Goal: Answer question/provide support: Share knowledge or assist other users

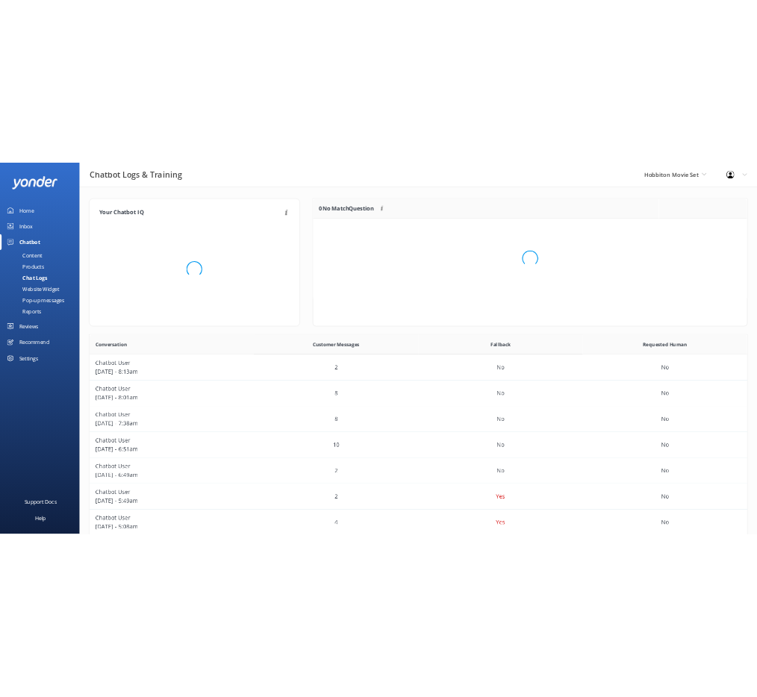
scroll to position [176, 804]
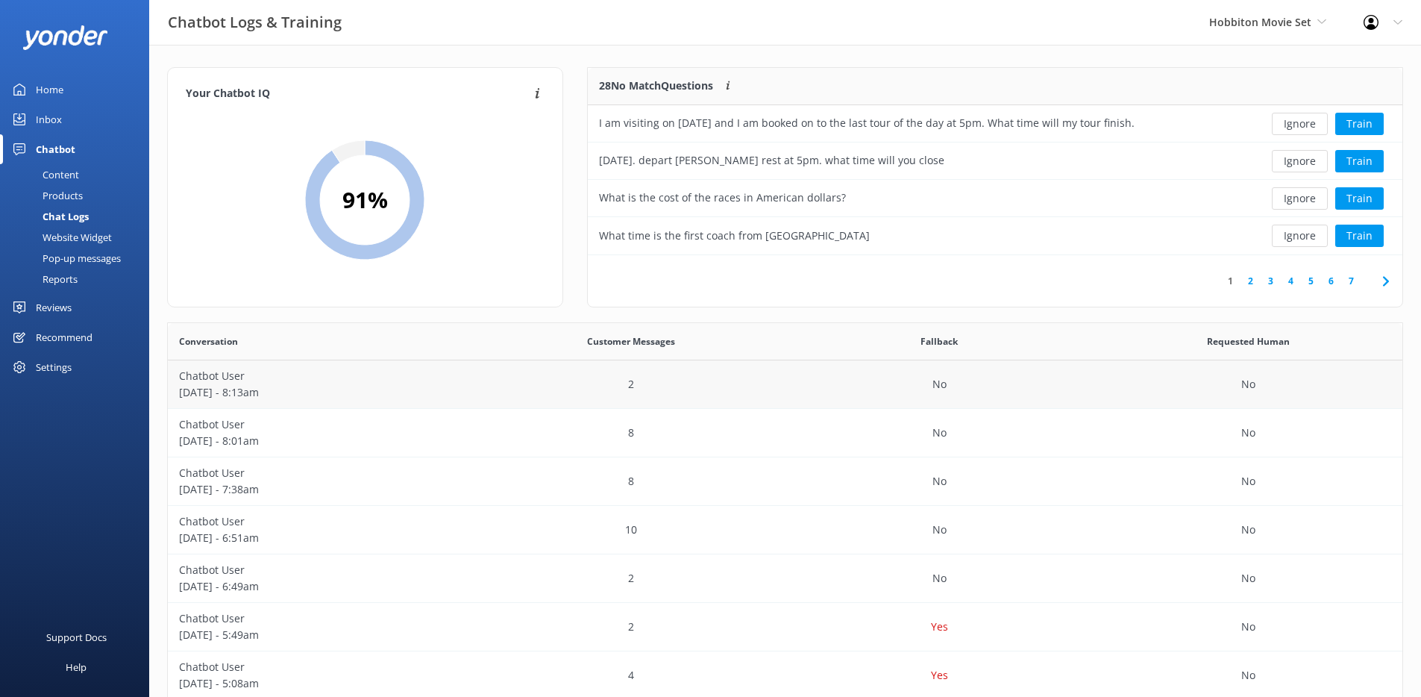
click at [513, 369] on div "2" at bounding box center [631, 384] width 309 height 49
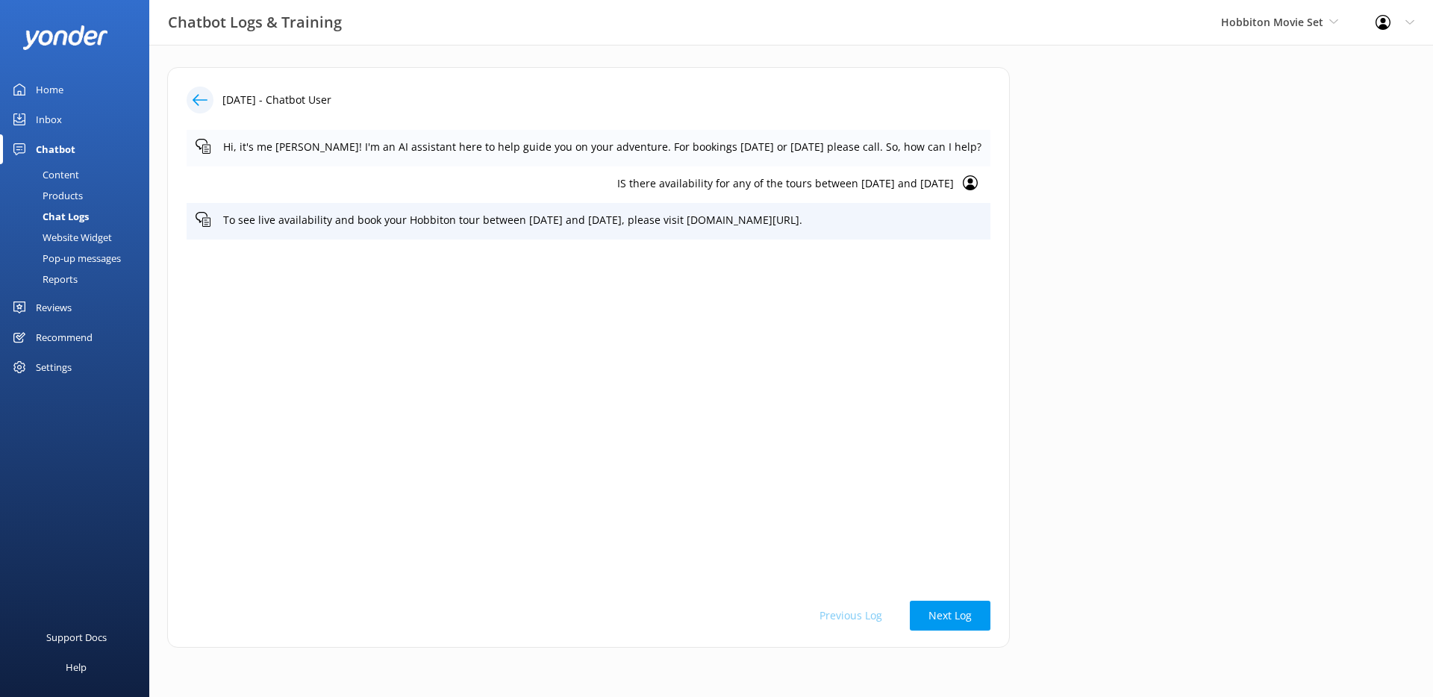
click at [604, 152] on p "Hi, it's me [PERSON_NAME]! I'm an AI assistant here to help guide you on your a…" at bounding box center [602, 147] width 758 height 16
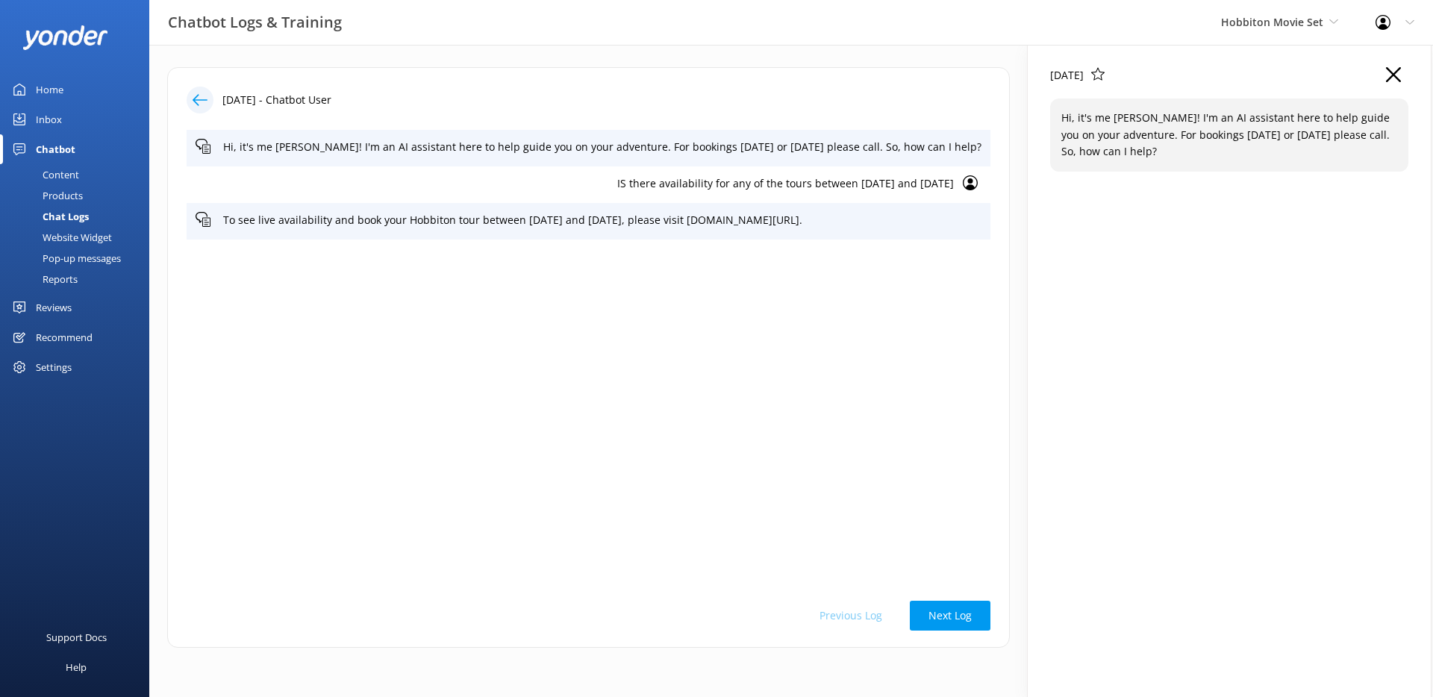
click at [563, 178] on p "IS there availability for any of the tours between [DATE] and [DATE]" at bounding box center [575, 183] width 758 height 16
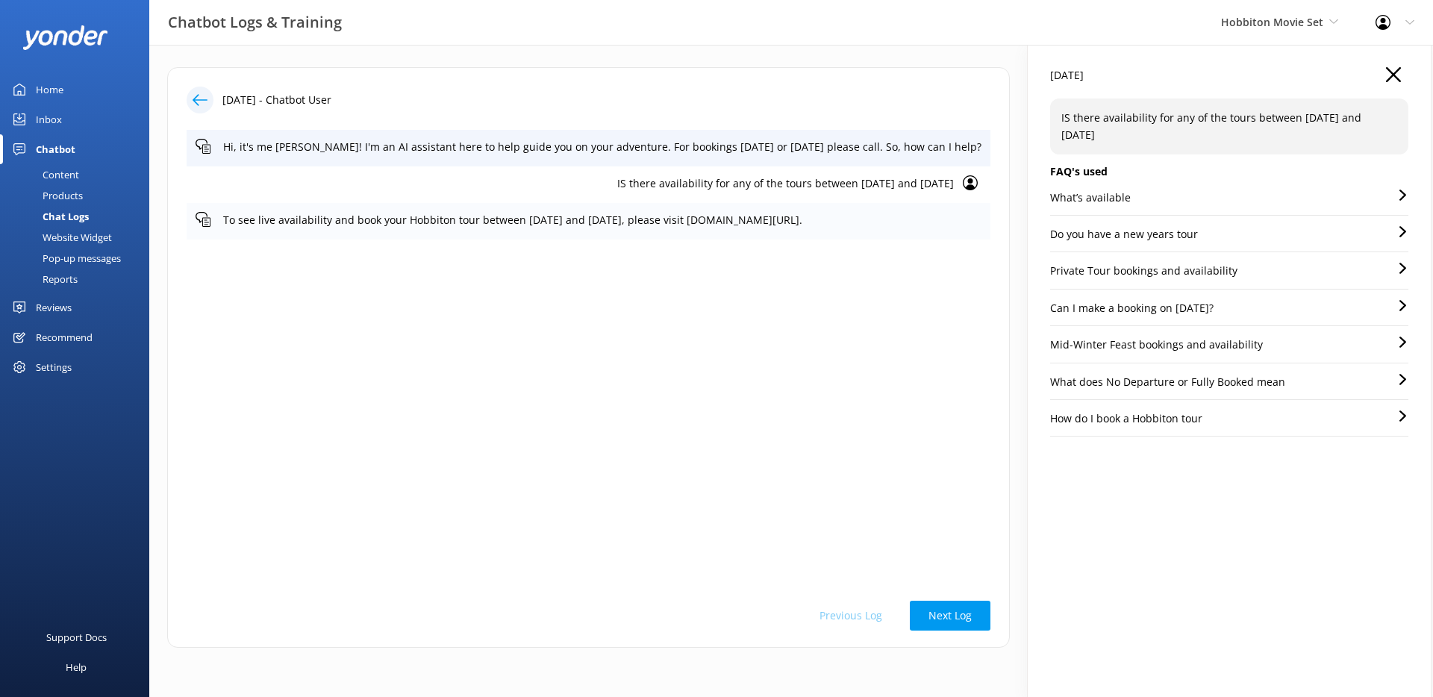
click at [561, 216] on p "To see live availability and book your Hobbiton tour between [DATE] and [DATE],…" at bounding box center [602, 220] width 758 height 16
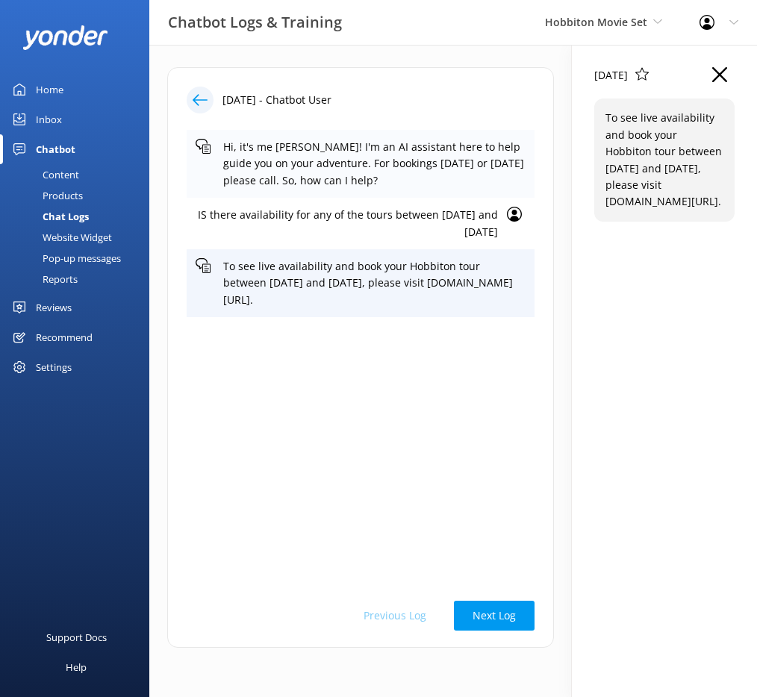
click at [451, 171] on p "Hi, it's me [PERSON_NAME]! I'm an AI assistant here to help guide you on your a…" at bounding box center [374, 164] width 302 height 50
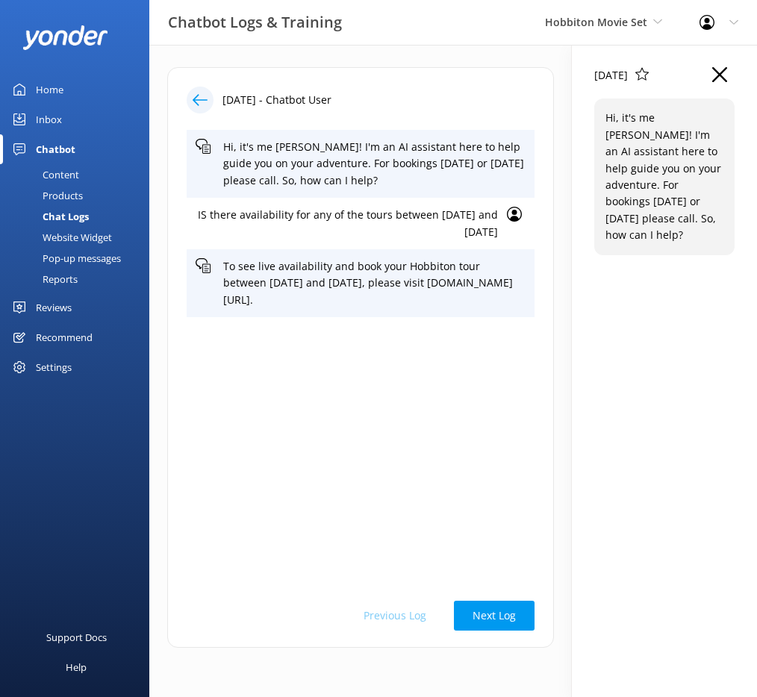
click at [715, 76] on icon "button" at bounding box center [719, 74] width 15 height 15
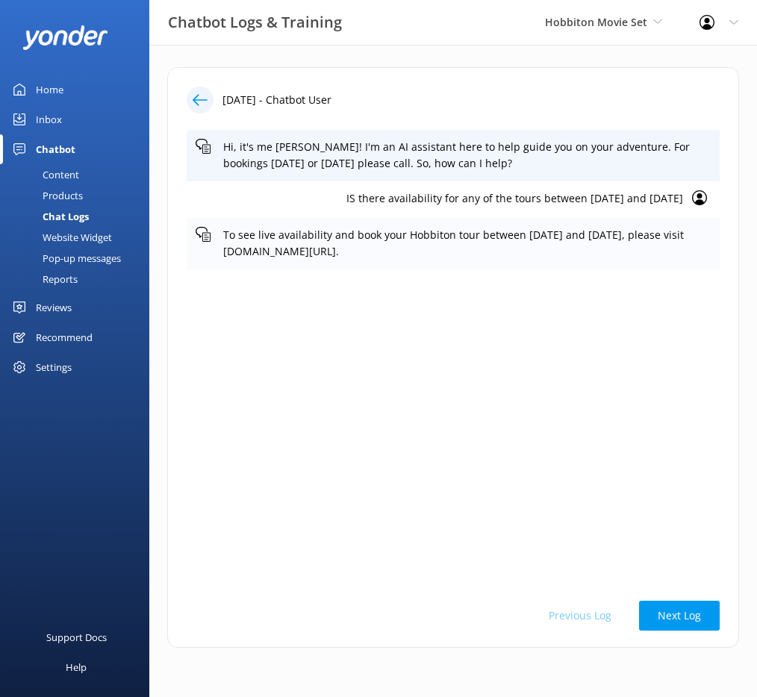
click at [493, 237] on p "To see live availability and book your Hobbiton tour between [DATE] and [DATE],…" at bounding box center [466, 244] width 487 height 34
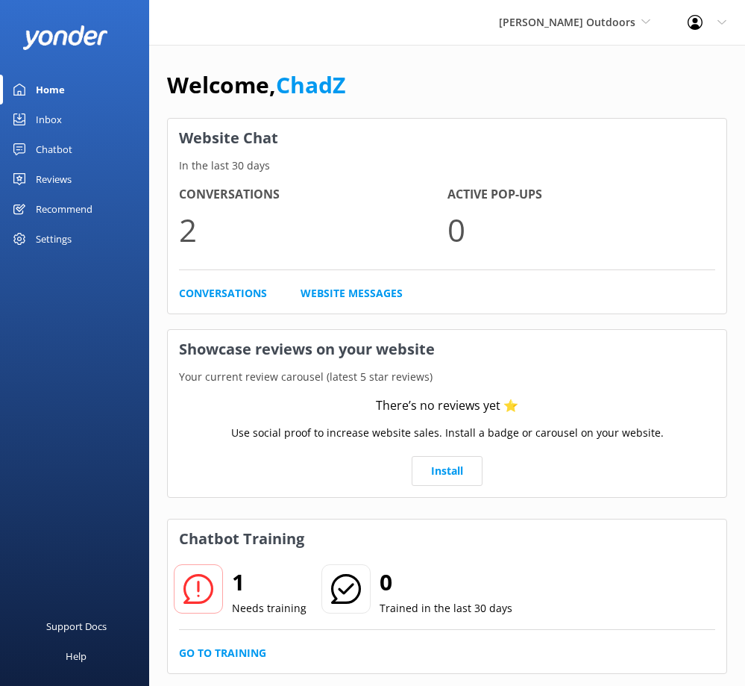
click at [82, 148] on link "Chatbot" at bounding box center [74, 149] width 149 height 30
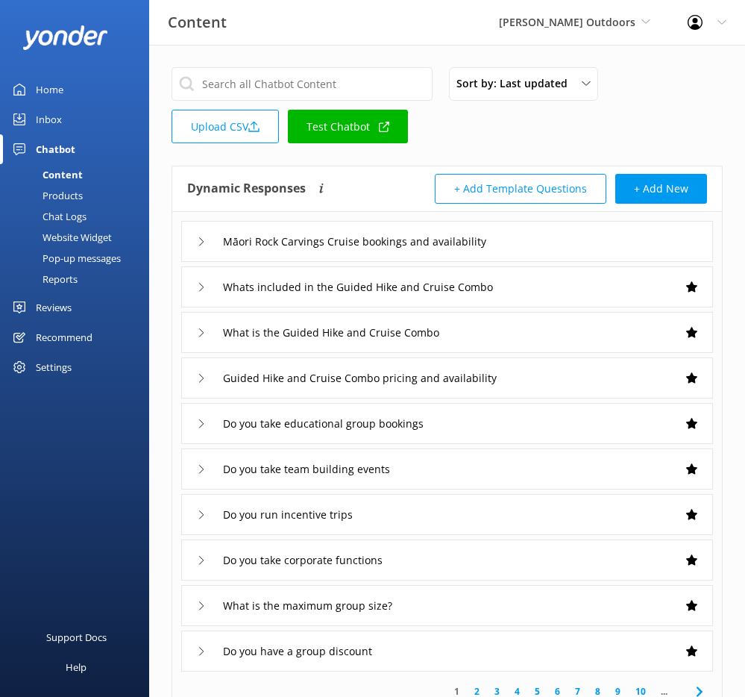
click at [95, 214] on link "Chat Logs" at bounding box center [79, 216] width 140 height 21
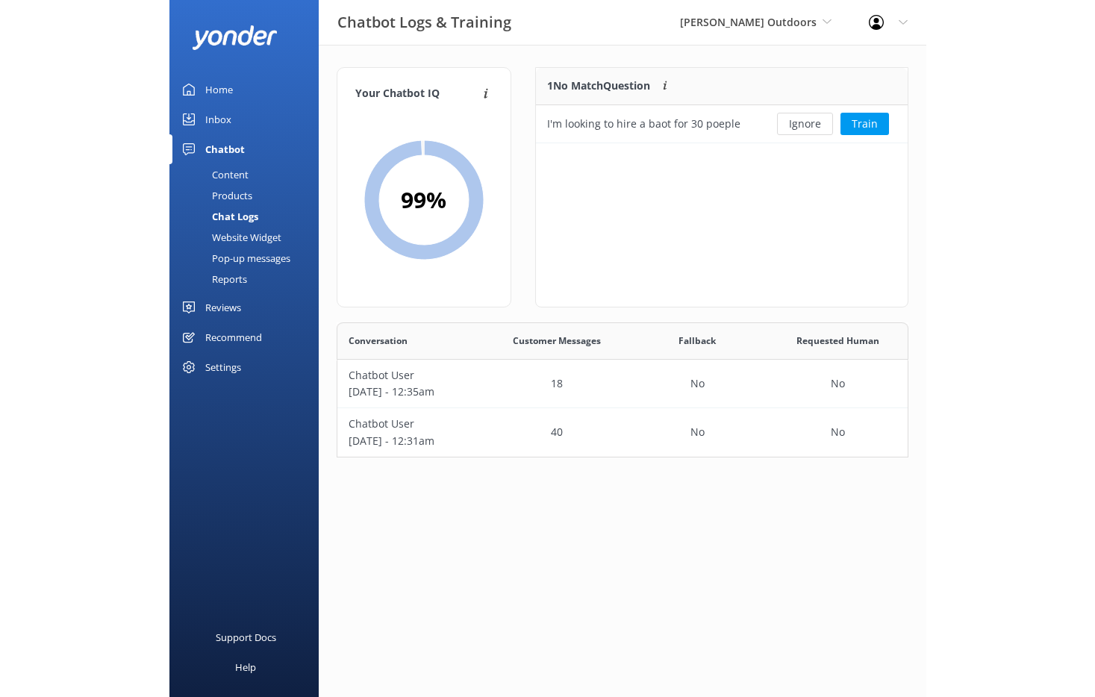
scroll to position [64, 360]
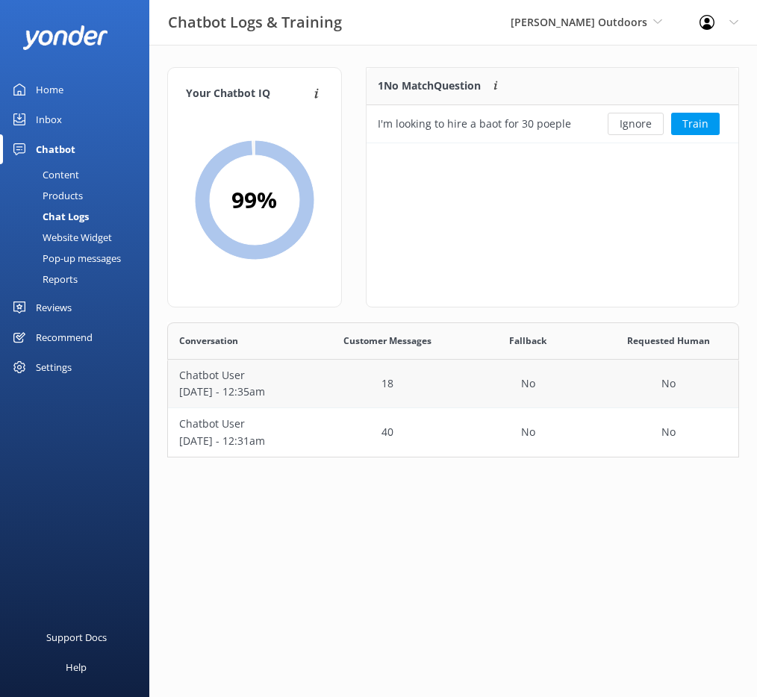
click at [308, 378] on div "Chatbot User August 27 - 12:35am" at bounding box center [242, 384] width 149 height 49
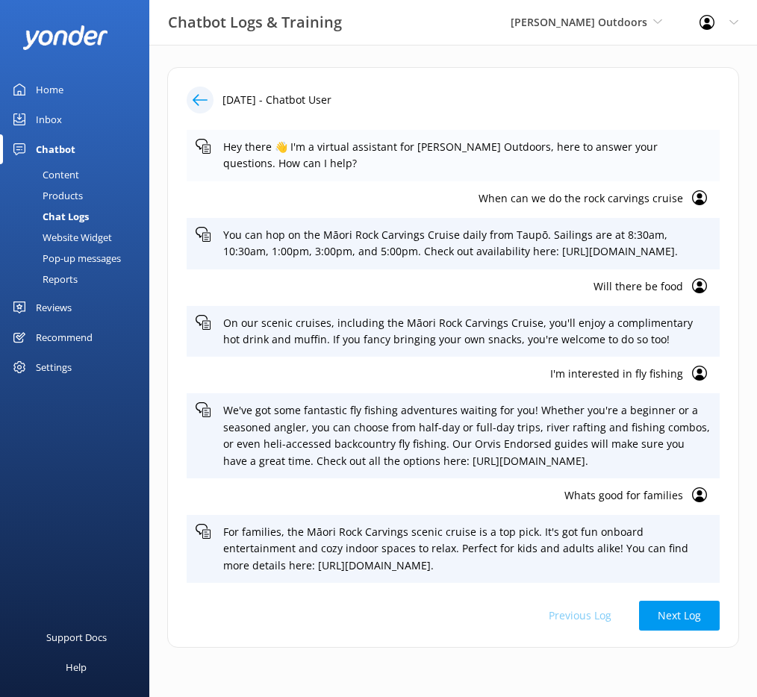
click at [539, 169] on p "Hey there 👋 I'm a virtual assistant for Chris Jolly Outdoors, here to answer yo…" at bounding box center [466, 156] width 487 height 34
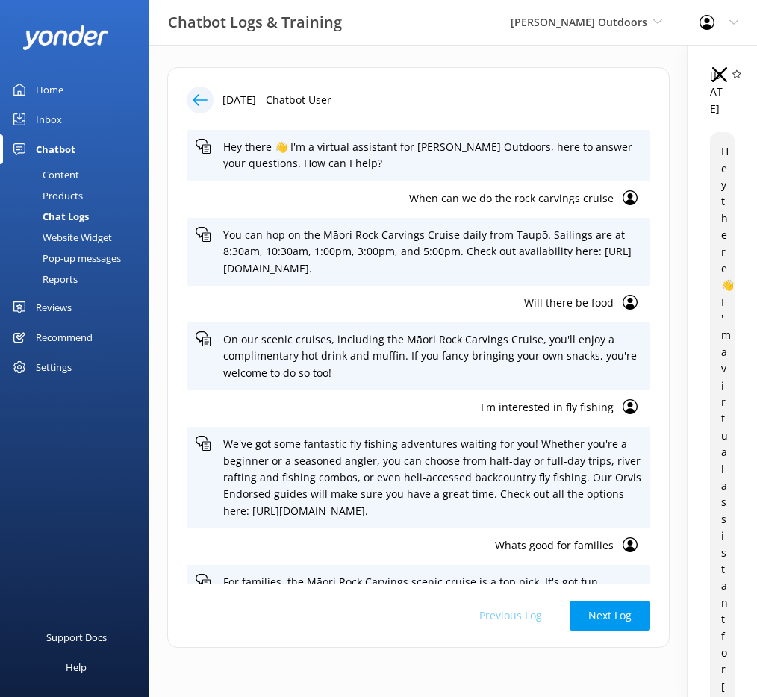
click at [712, 79] on icon "button" at bounding box center [719, 74] width 15 height 15
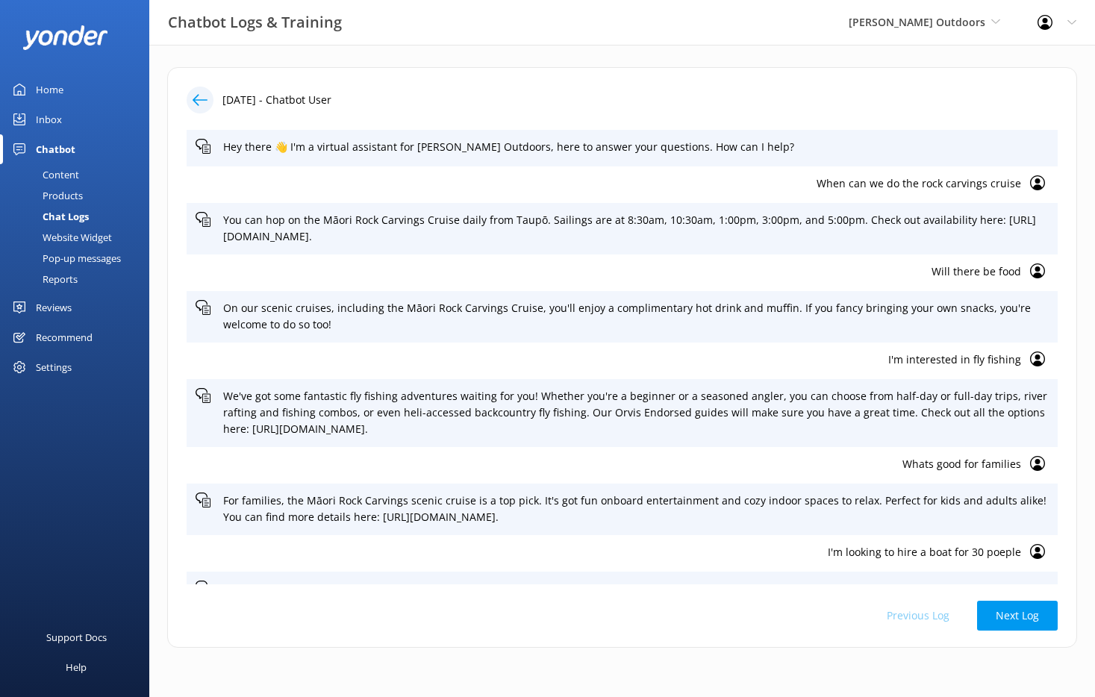
click at [201, 106] on icon at bounding box center [200, 100] width 15 height 15
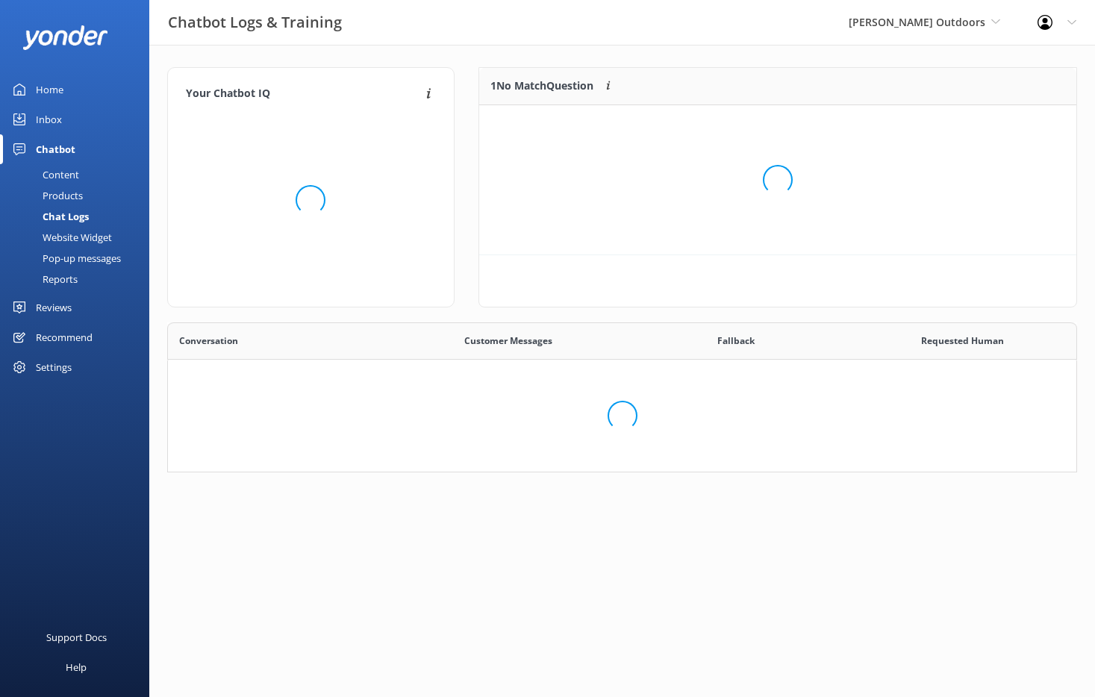
scroll to position [124, 898]
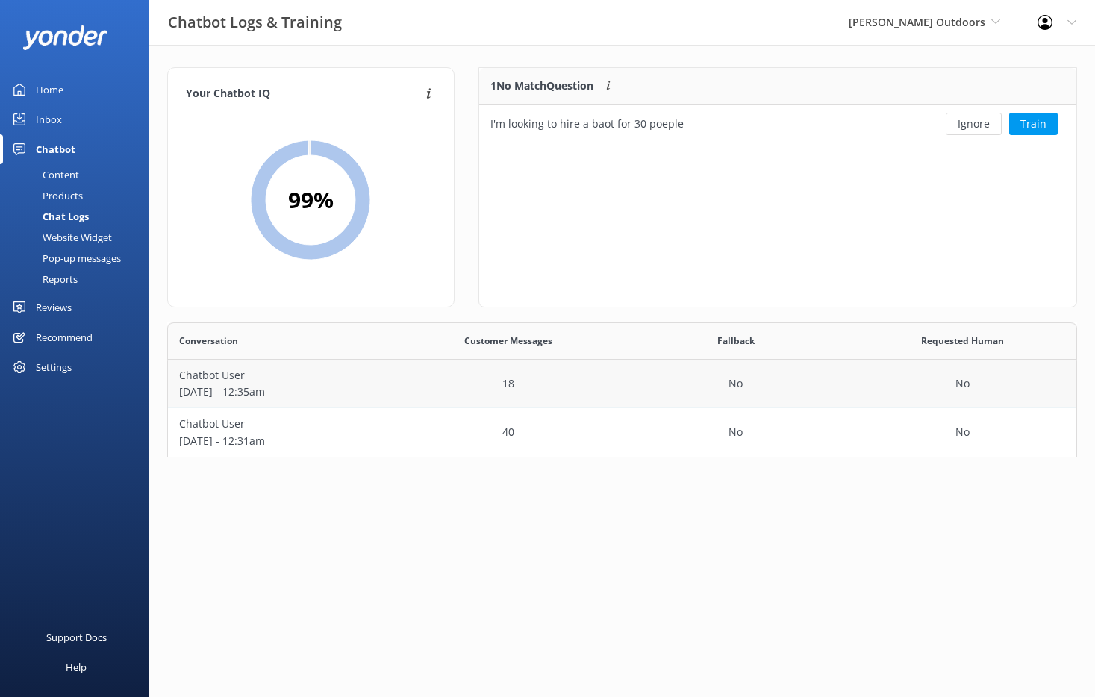
click at [510, 384] on p "18" at bounding box center [508, 383] width 12 height 16
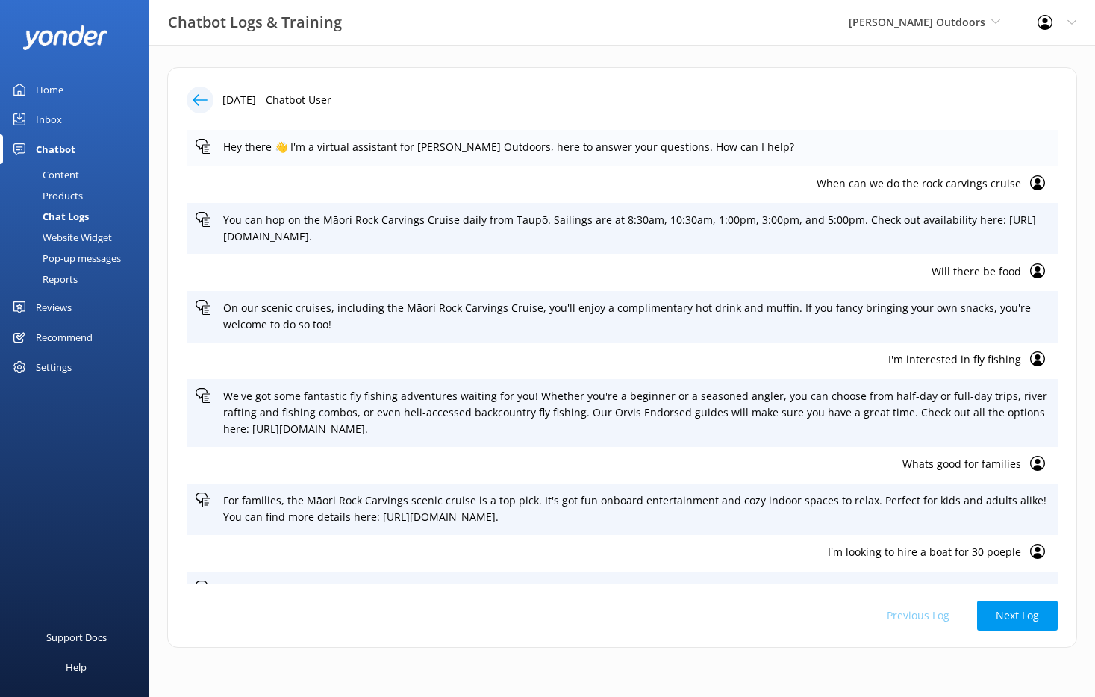
click at [673, 155] on div "Hey there 👋 I'm a virtual assistant for Chris Jolly Outdoors, here to answer yo…" at bounding box center [622, 148] width 871 height 37
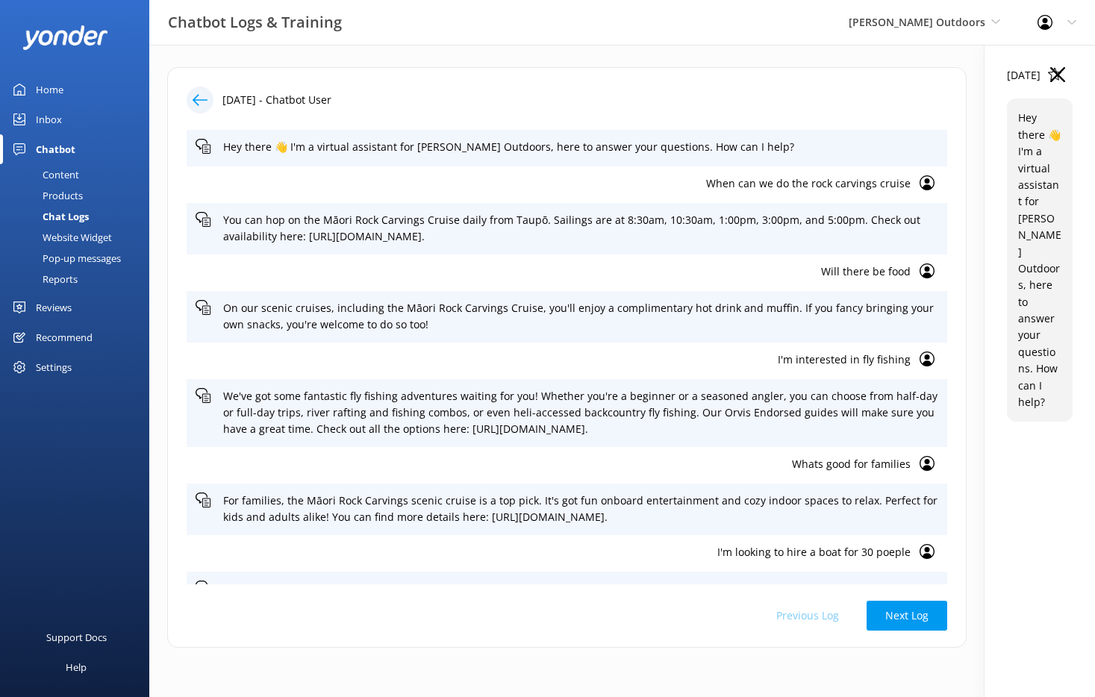
click at [672, 190] on p "When can we do the rock carvings cruise" at bounding box center [553, 183] width 715 height 16
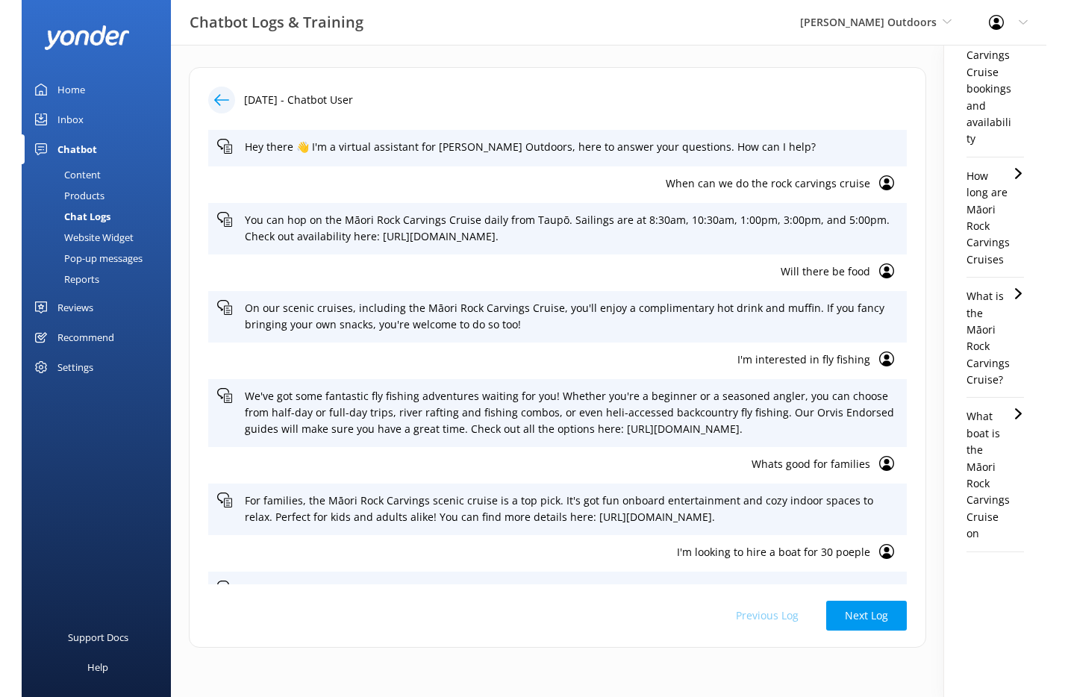
scroll to position [496, 0]
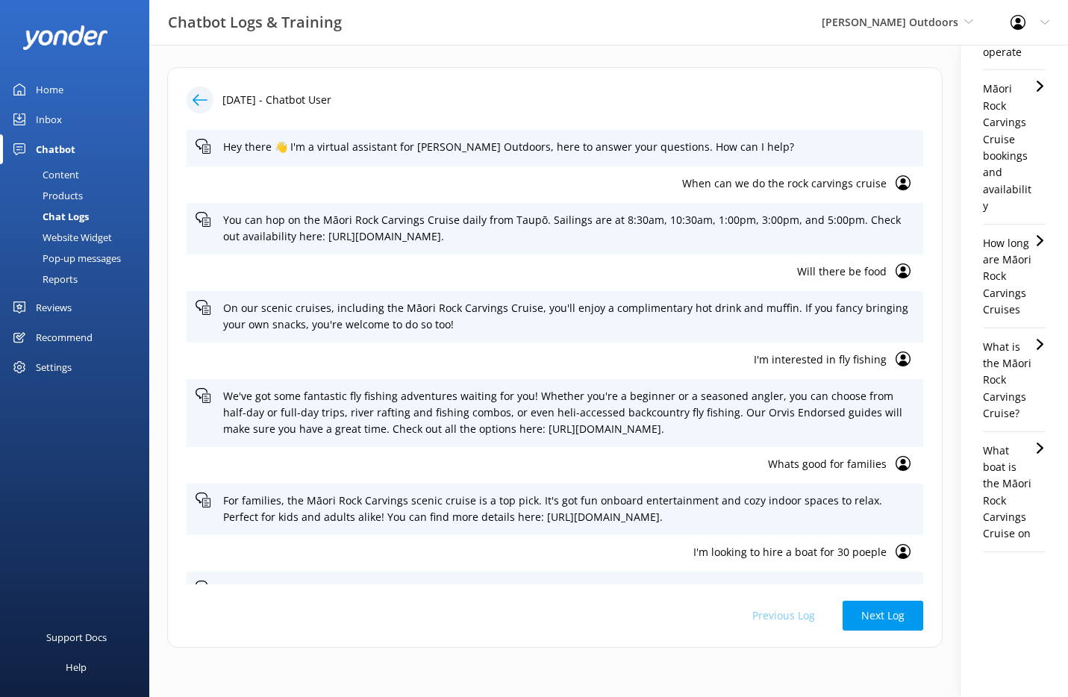
click at [77, 213] on div "Chat Logs" at bounding box center [49, 216] width 80 height 21
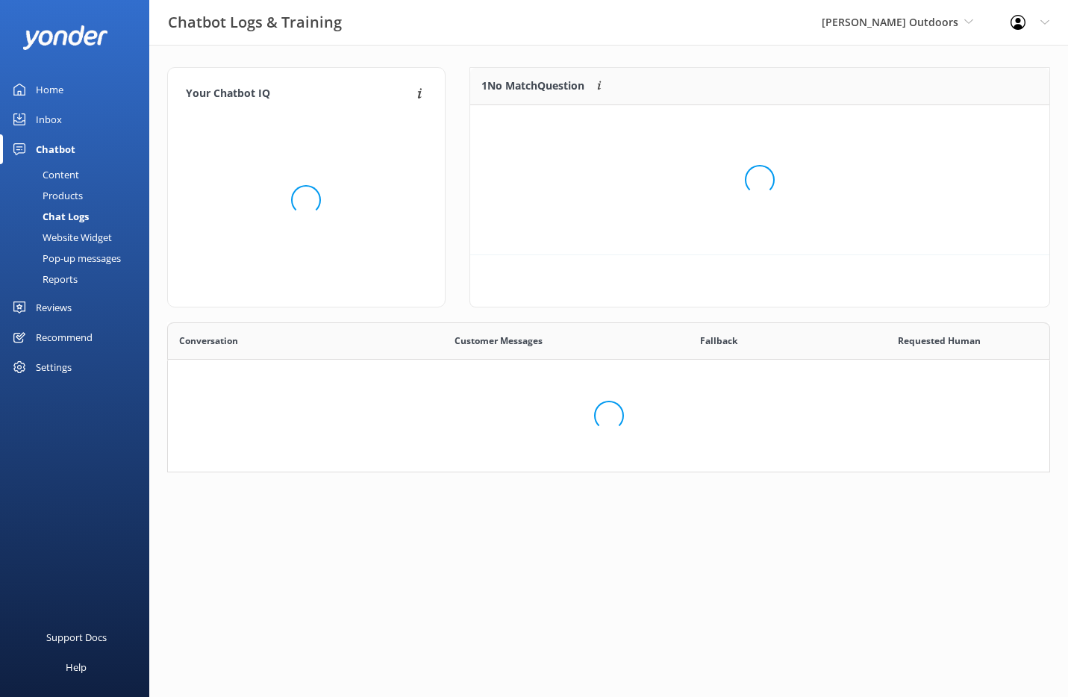
scroll to position [64, 568]
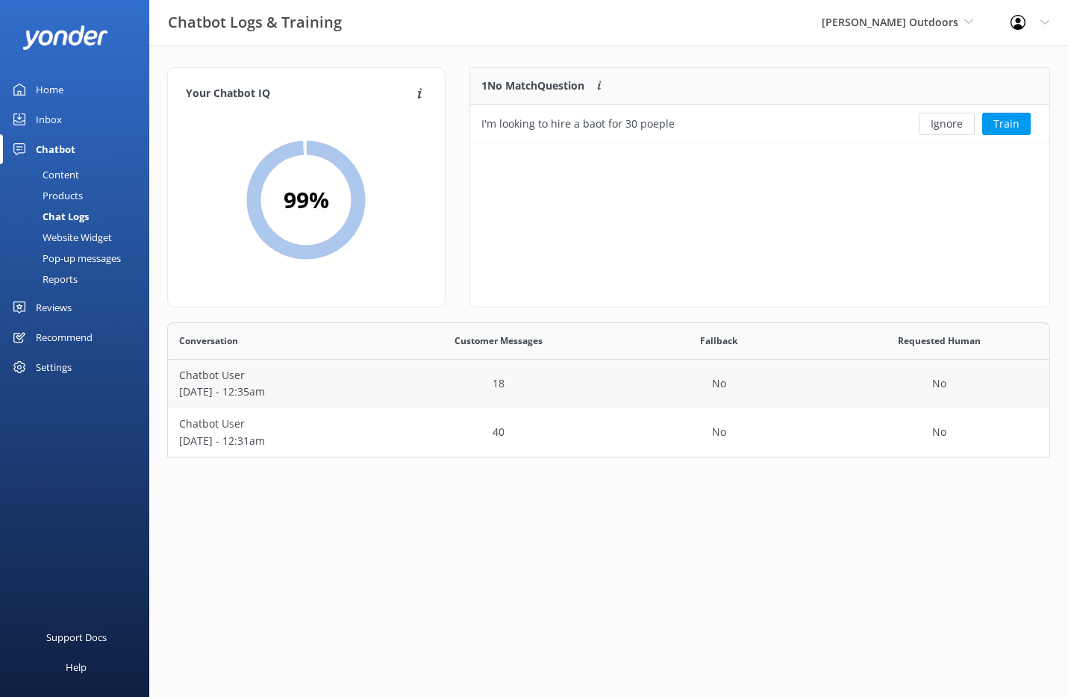
click at [368, 375] on p "Chatbot User" at bounding box center [278, 375] width 198 height 16
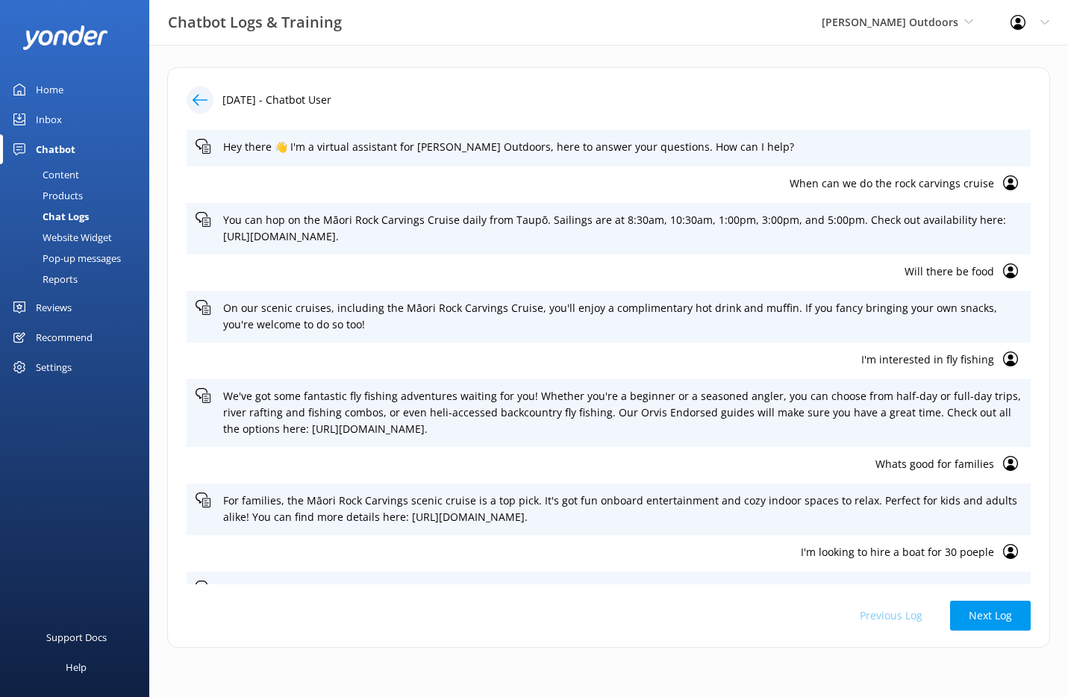
click at [79, 216] on div "Chat Logs" at bounding box center [49, 216] width 80 height 21
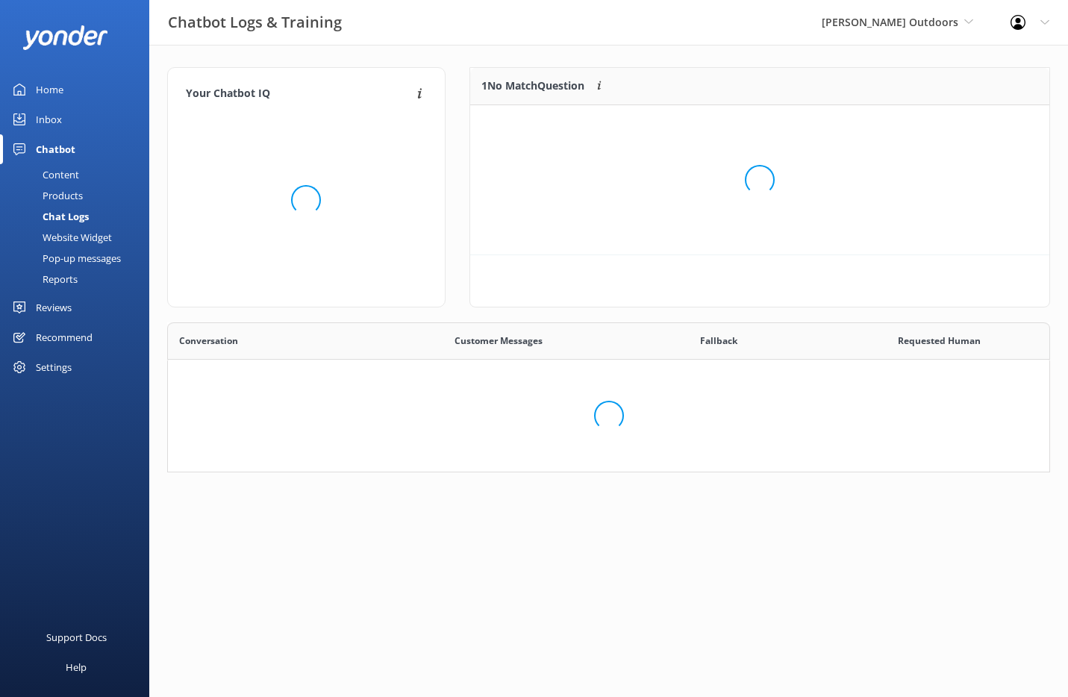
scroll to position [64, 568]
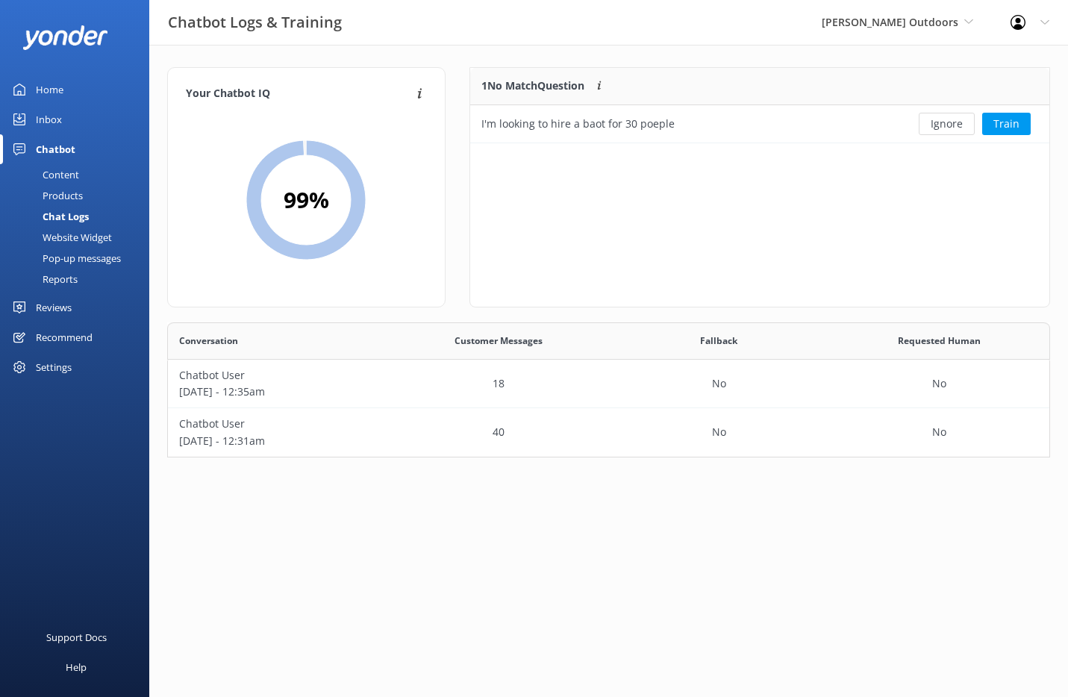
click at [64, 214] on div "Chat Logs" at bounding box center [49, 216] width 80 height 21
click at [272, 373] on p "Chatbot User" at bounding box center [278, 375] width 198 height 16
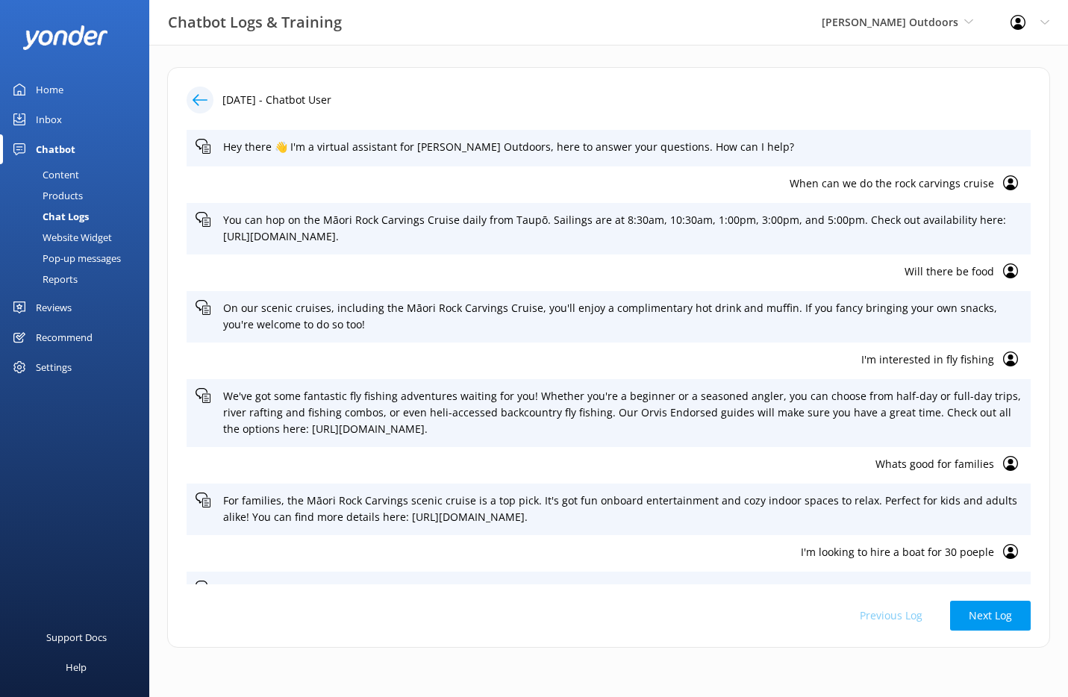
click at [70, 213] on div "Chat Logs" at bounding box center [49, 216] width 80 height 21
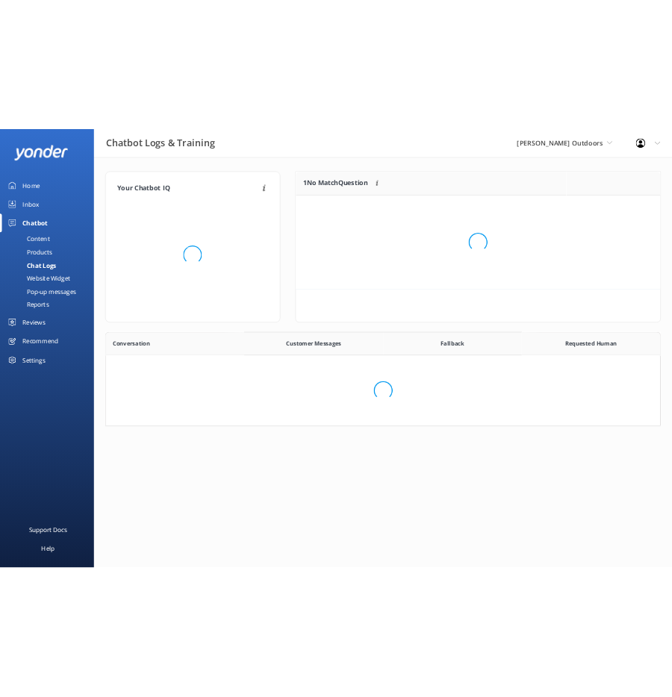
scroll to position [124, 872]
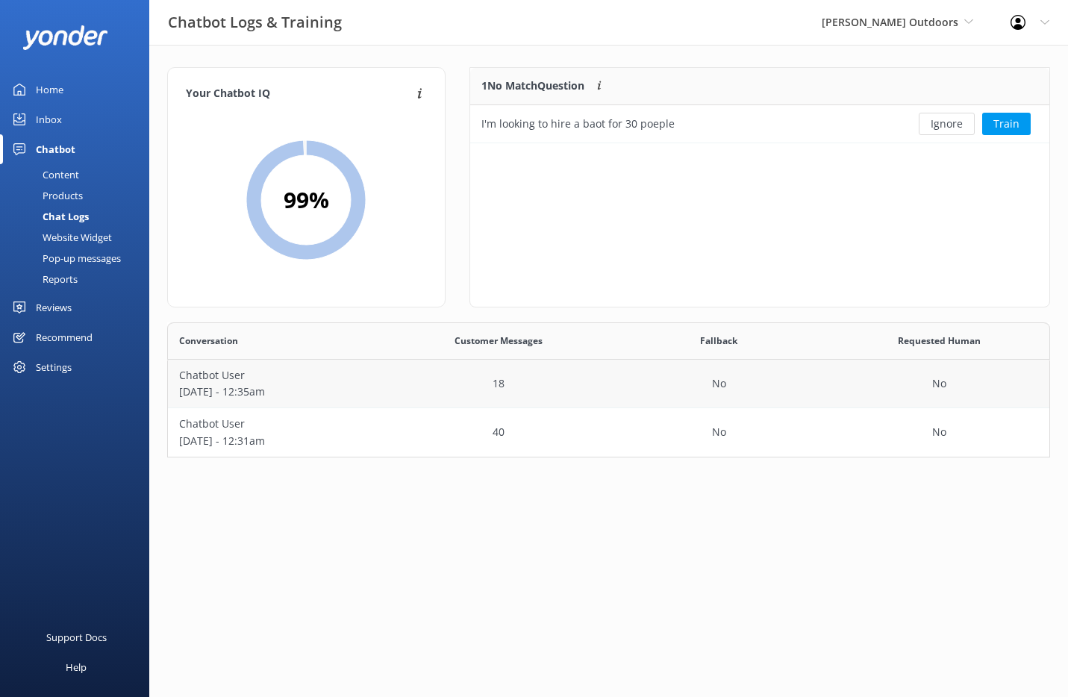
click at [208, 375] on p "Chatbot User" at bounding box center [278, 375] width 198 height 16
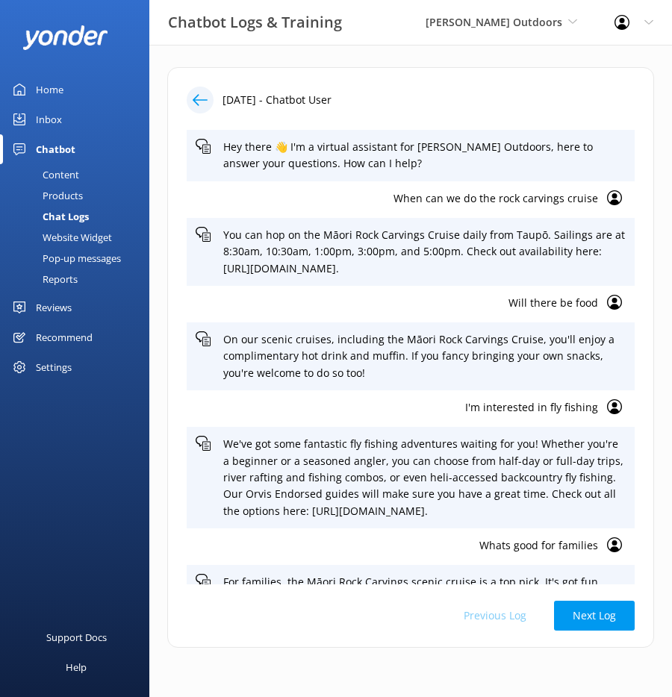
click at [206, 102] on icon at bounding box center [200, 100] width 15 height 15
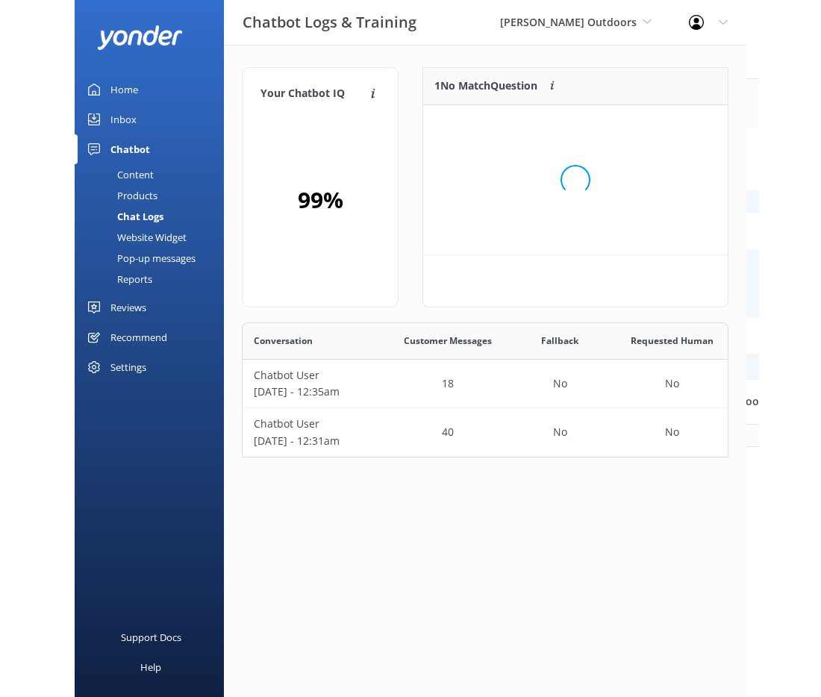
scroll to position [64, 293]
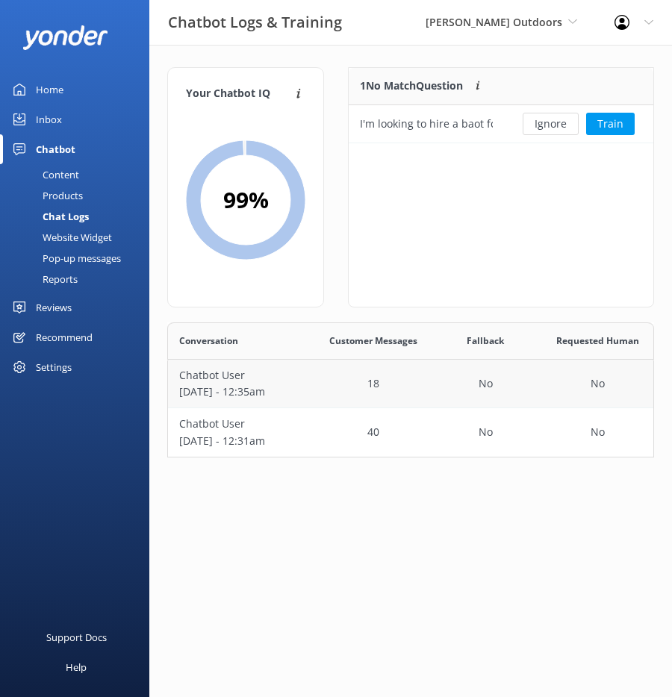
click at [334, 375] on div "18" at bounding box center [373, 384] width 112 height 49
